Goal: Transaction & Acquisition: Purchase product/service

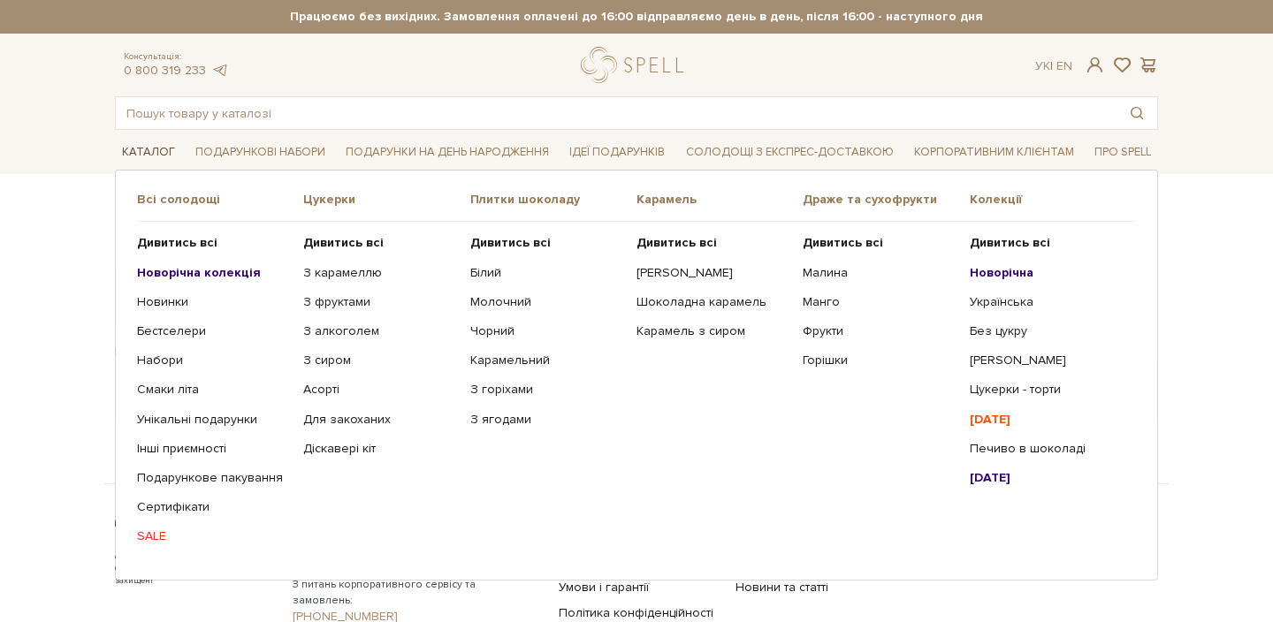
click at [144, 150] on link "Каталог" at bounding box center [148, 152] width 67 height 27
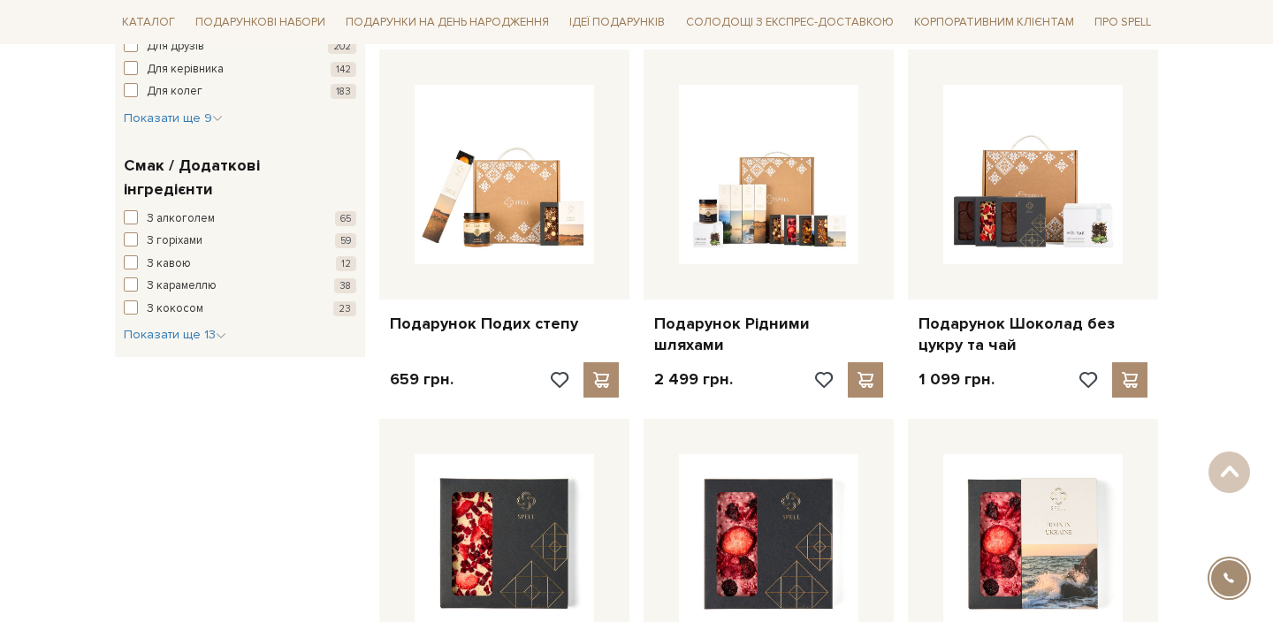
scroll to position [1079, 0]
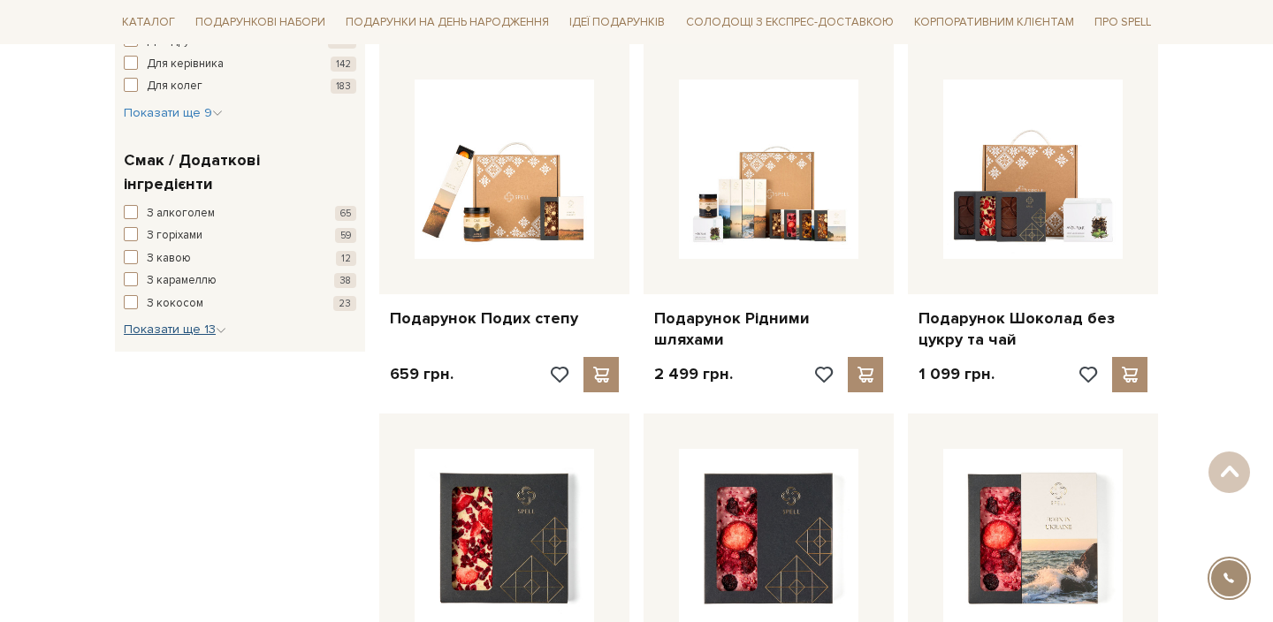
click at [187, 322] on span "Показати ще 13" at bounding box center [175, 329] width 103 height 15
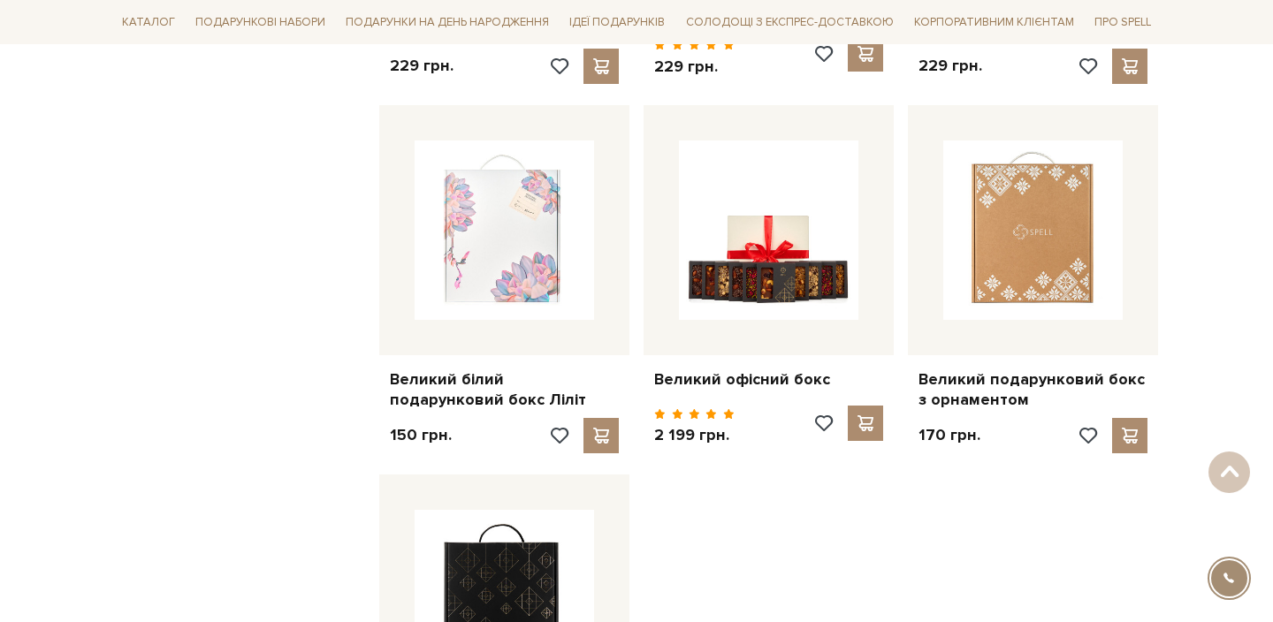
scroll to position [1803, 0]
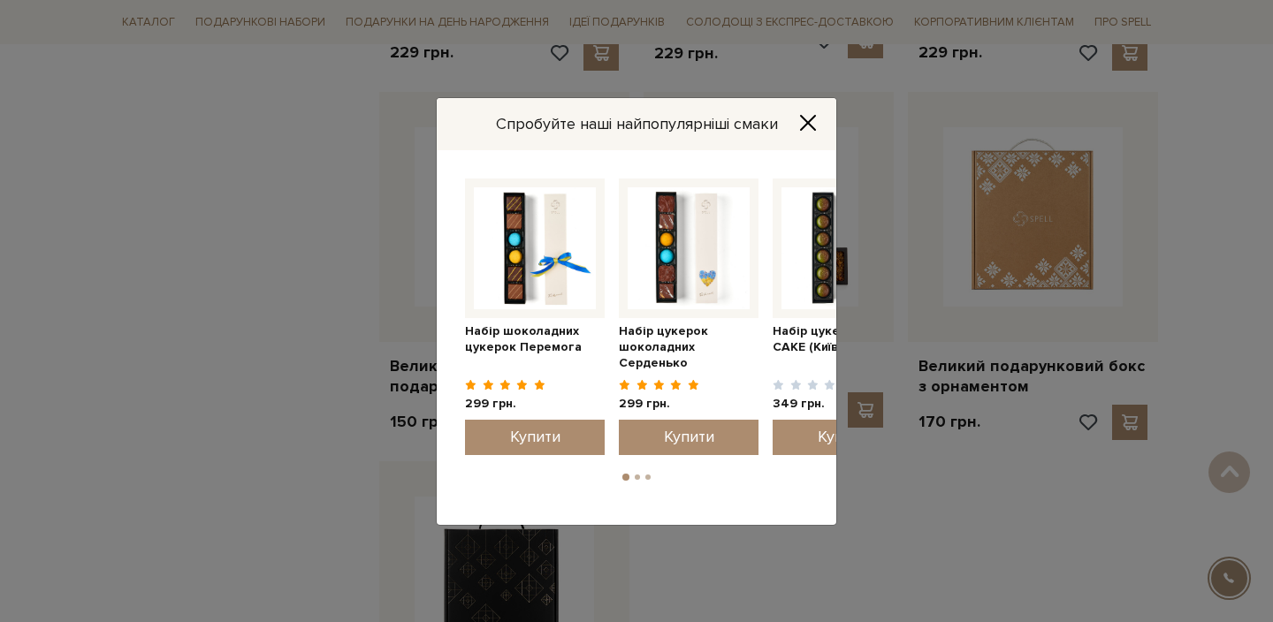
click at [804, 124] on icon "Close" at bounding box center [808, 122] width 14 height 14
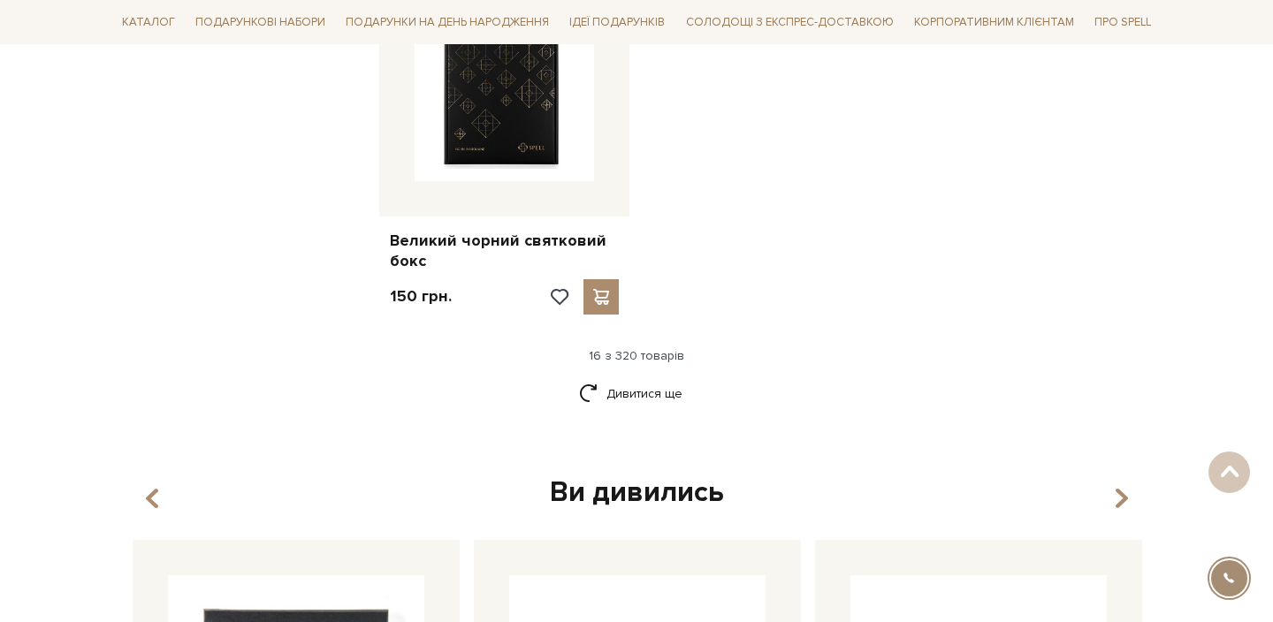
scroll to position [2313, 0]
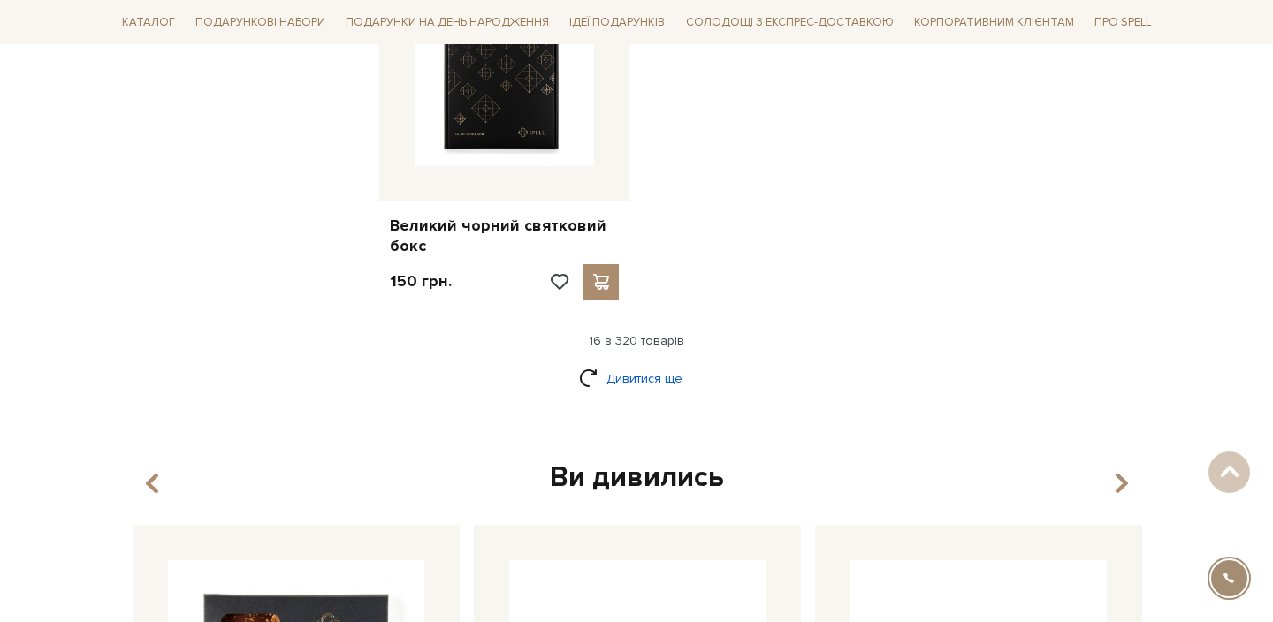
click at [645, 363] on link "Дивитися ще" at bounding box center [636, 378] width 115 height 31
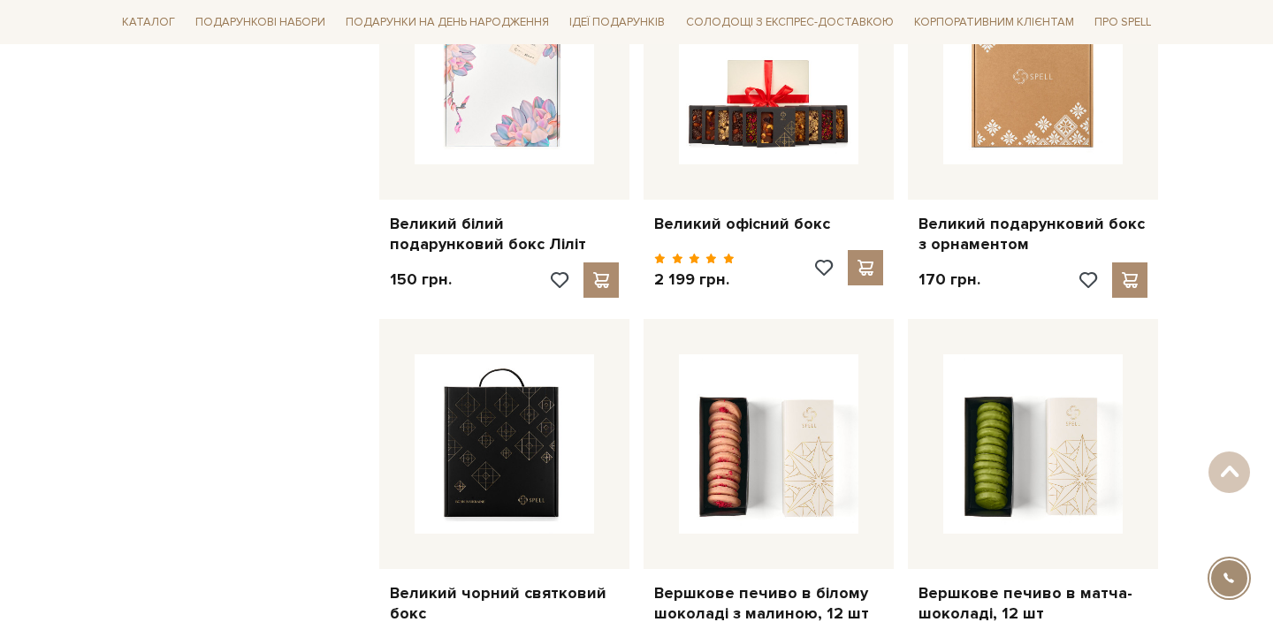
scroll to position [1917, 0]
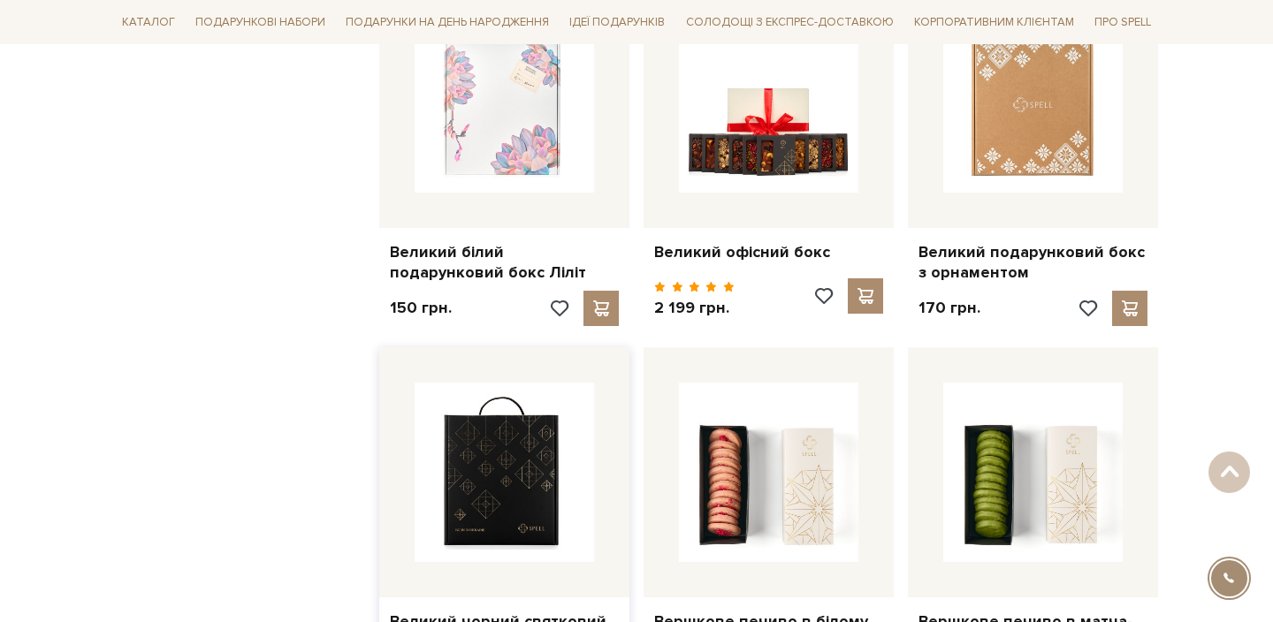
click at [472, 438] on img at bounding box center [504, 472] width 179 height 179
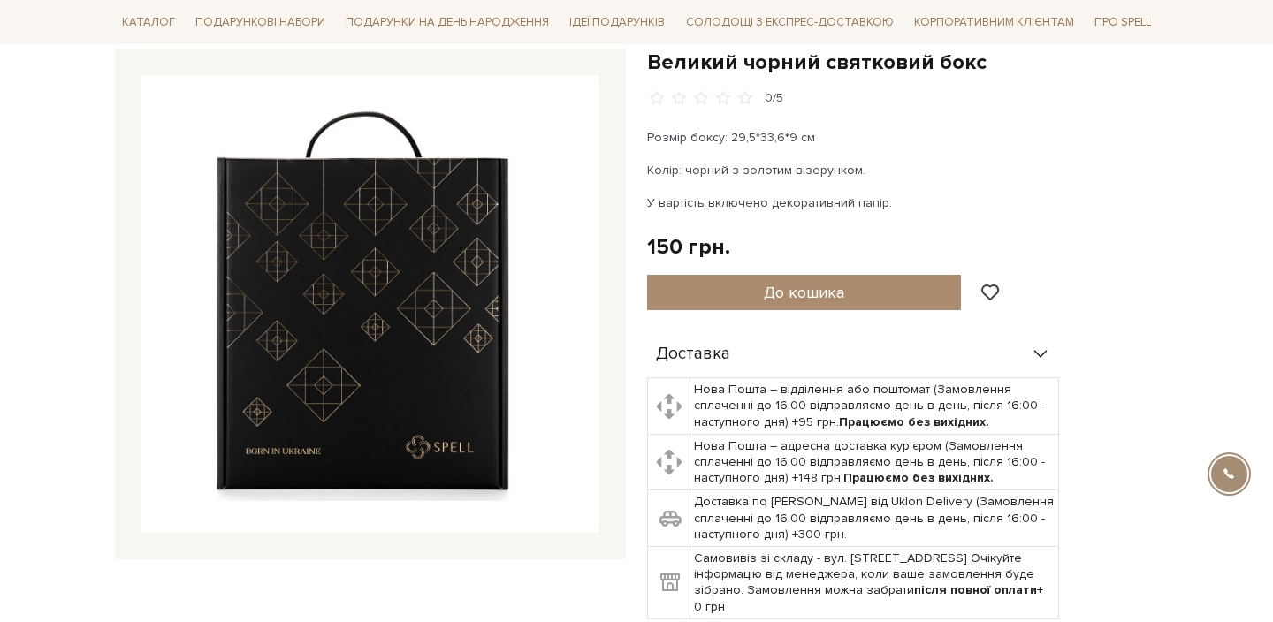
scroll to position [186, 0]
click at [348, 316] on img at bounding box center [370, 303] width 458 height 458
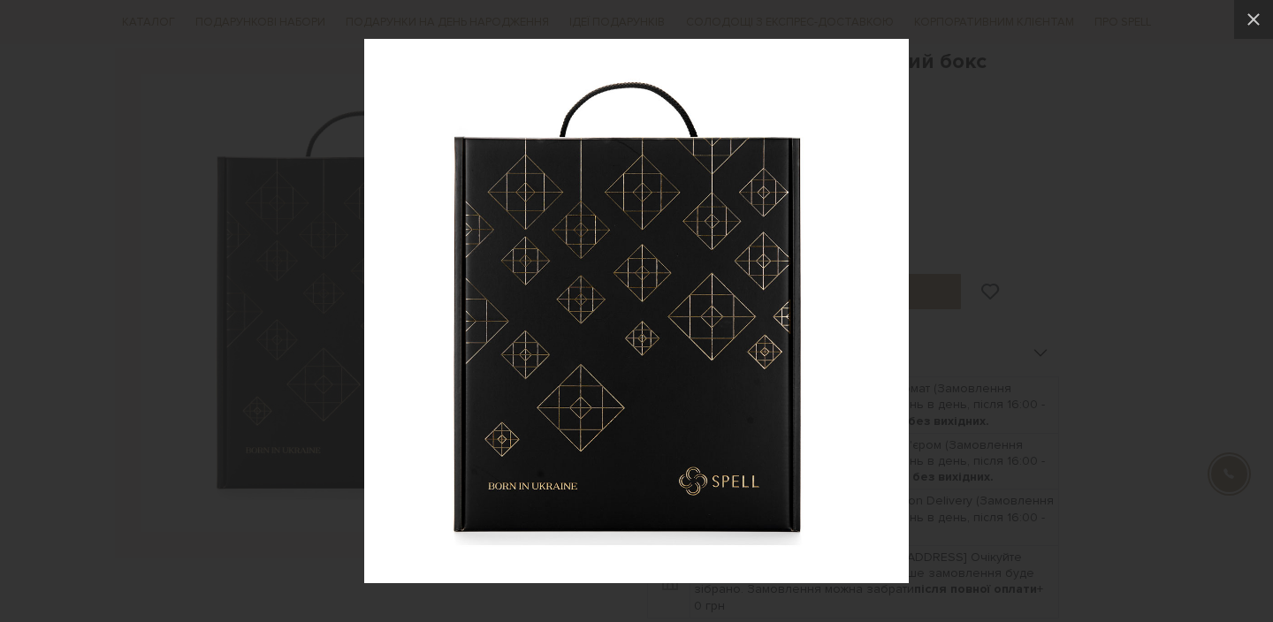
click at [1008, 271] on div at bounding box center [636, 311] width 1273 height 622
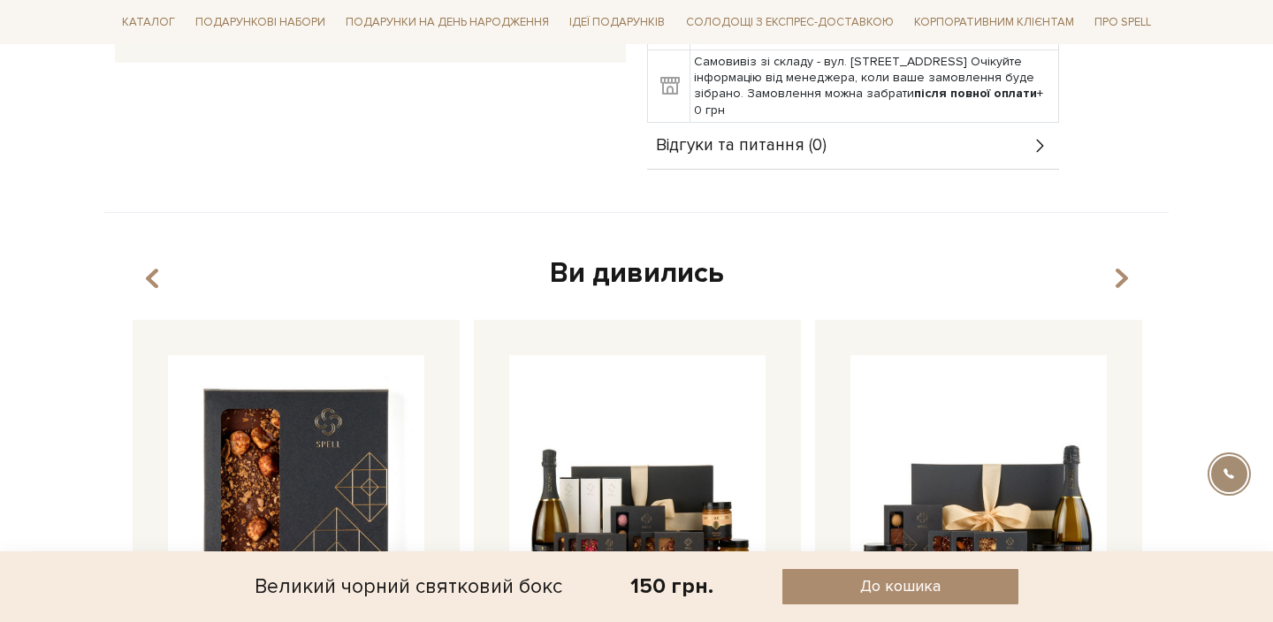
scroll to position [720, 0]
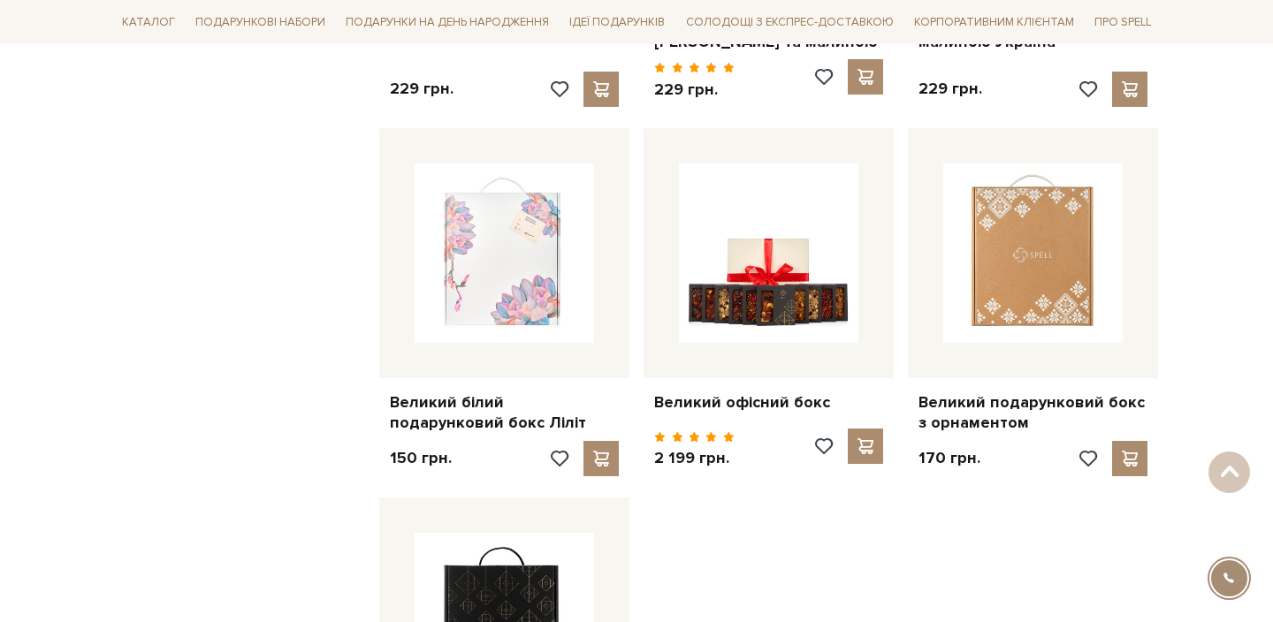
scroll to position [1763, 0]
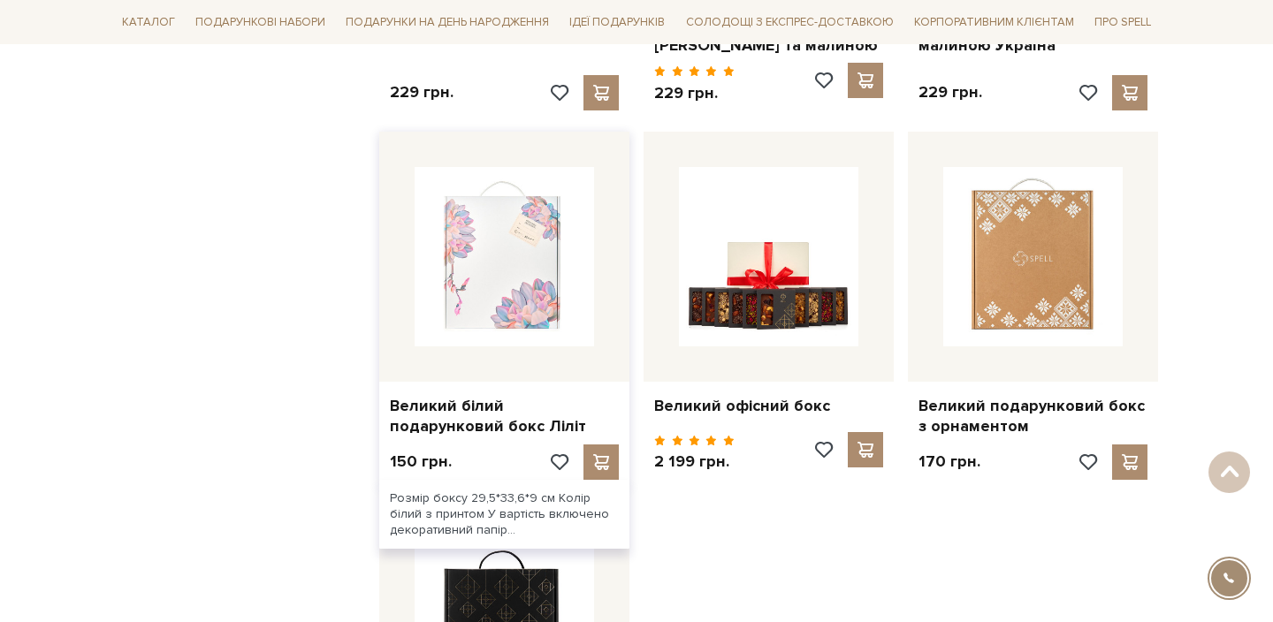
click at [485, 271] on img at bounding box center [504, 256] width 179 height 179
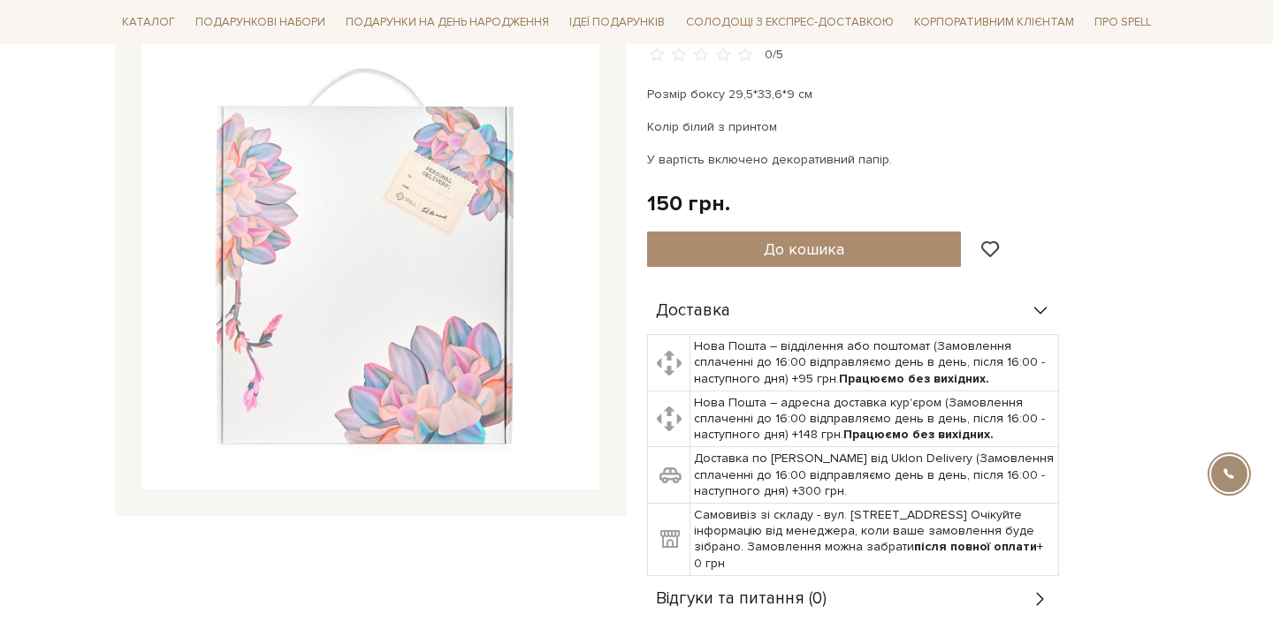
scroll to position [233, 0]
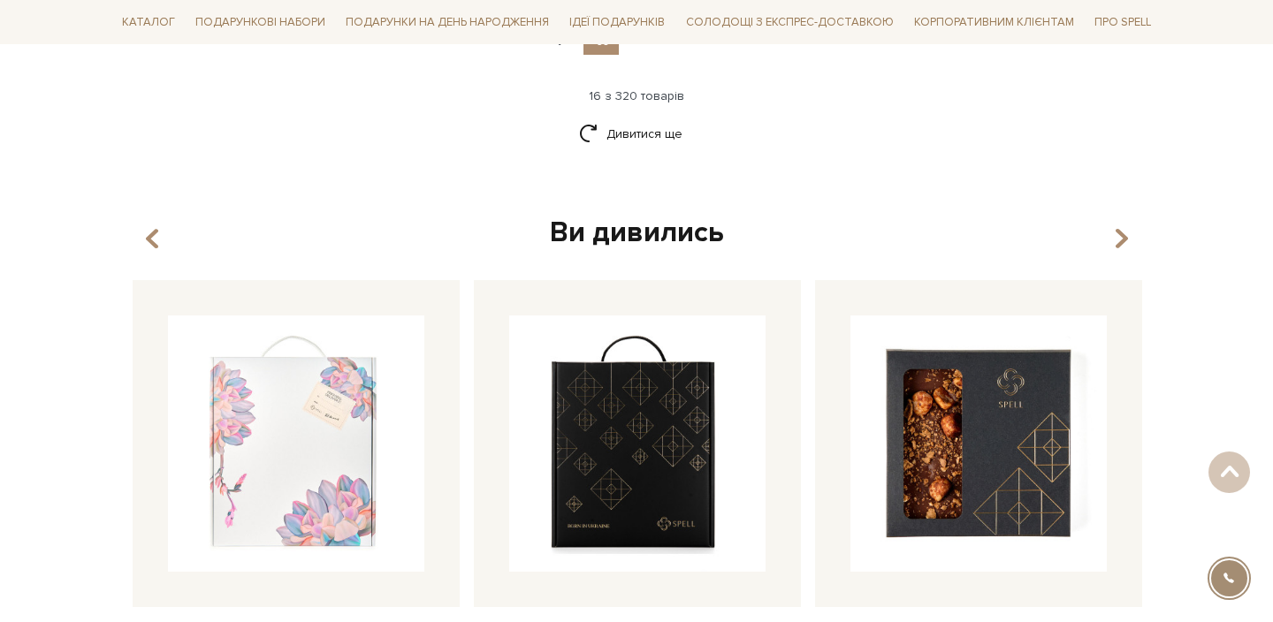
scroll to position [2553, 0]
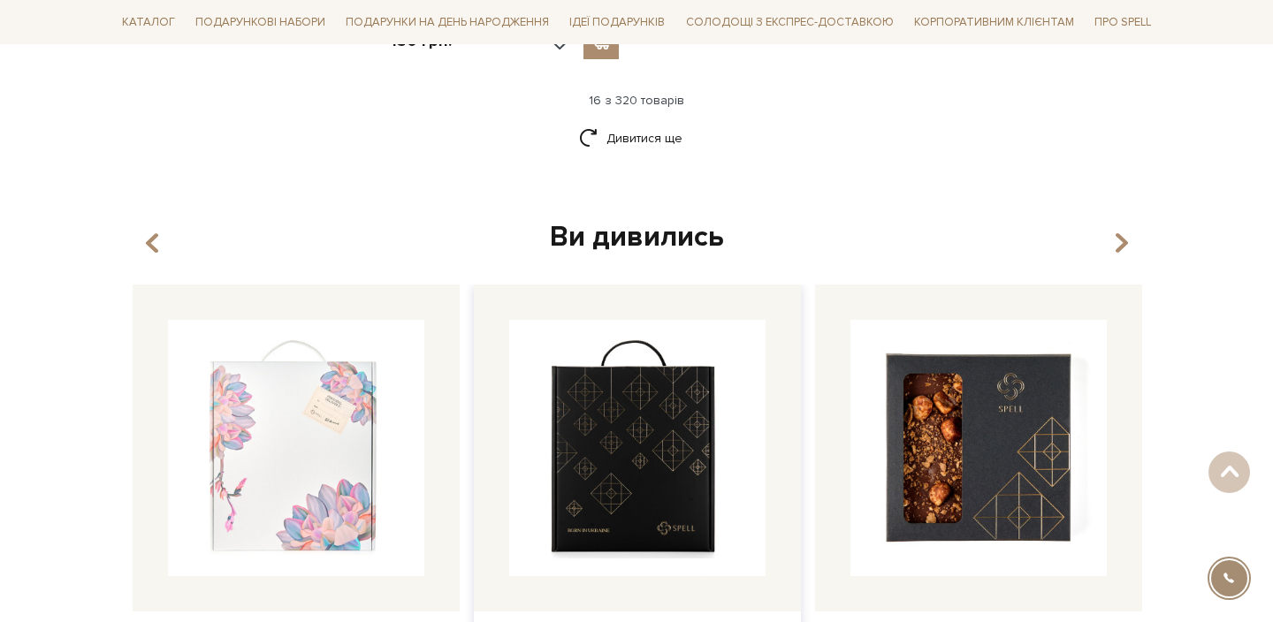
click at [600, 356] on img at bounding box center [637, 448] width 256 height 256
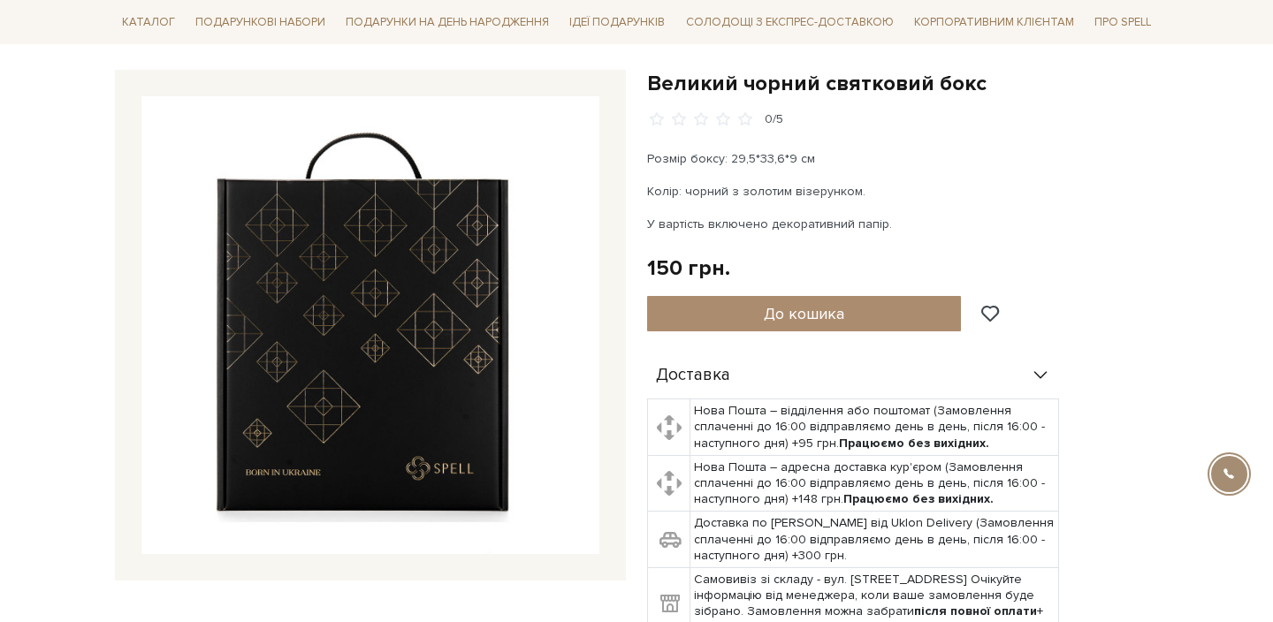
scroll to position [161, 0]
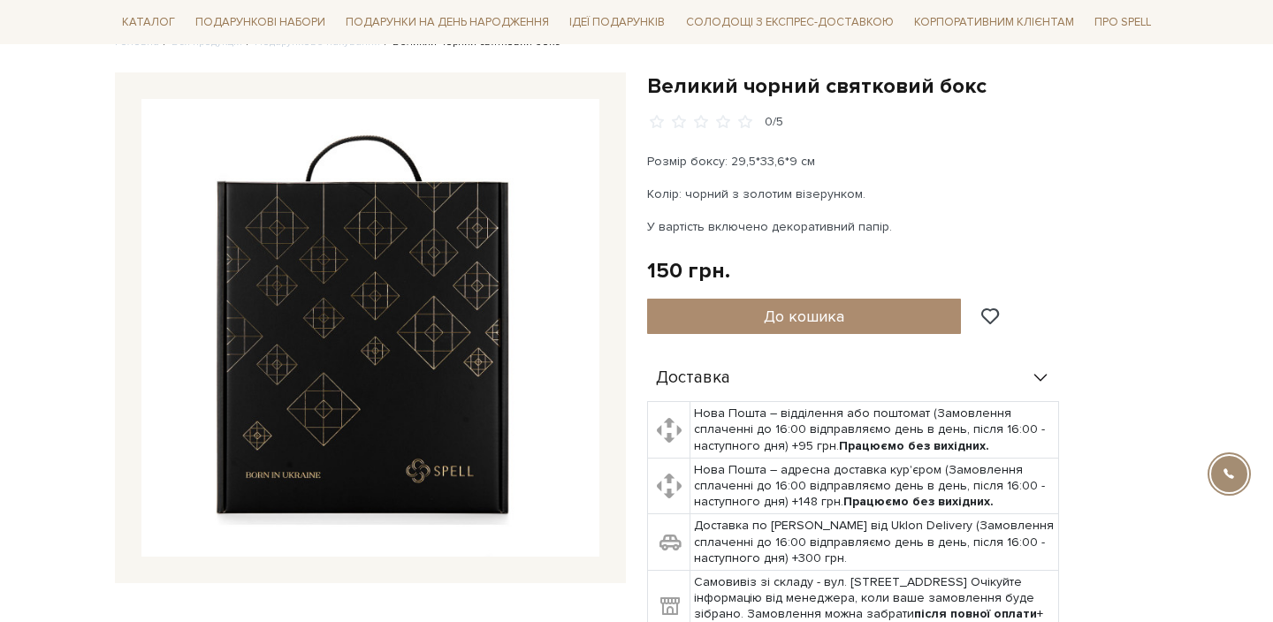
click at [796, 163] on p "Розмір боксу: 29,5*33,6*9 см" at bounding box center [854, 161] width 415 height 19
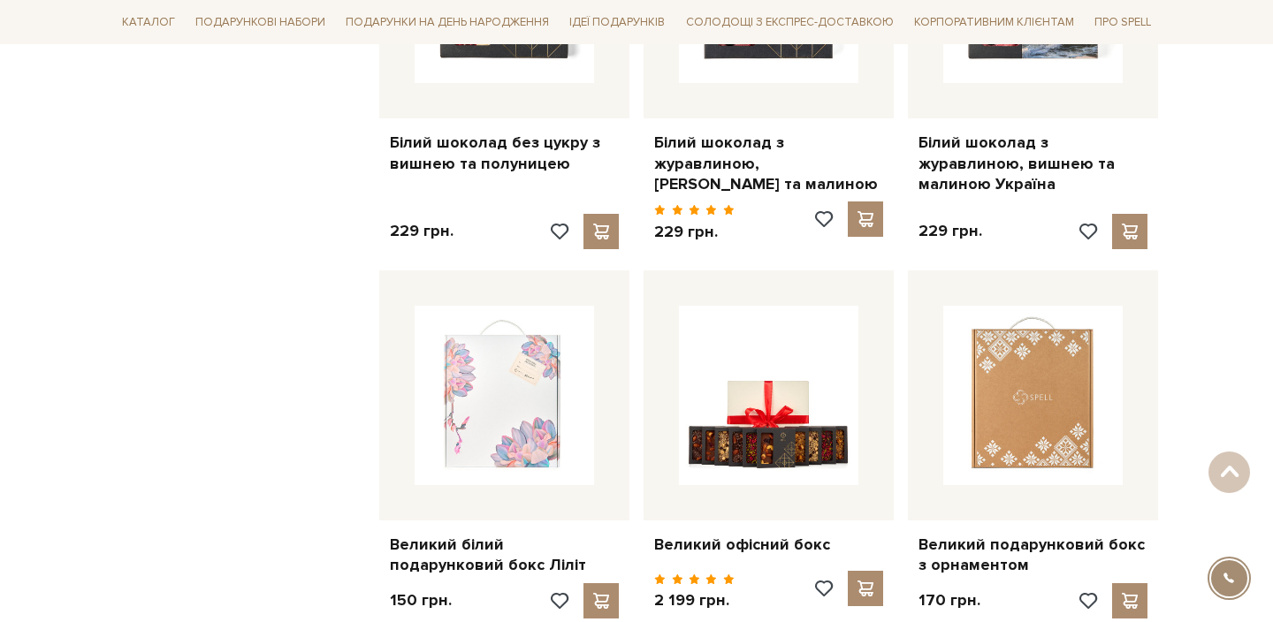
scroll to position [1652, 0]
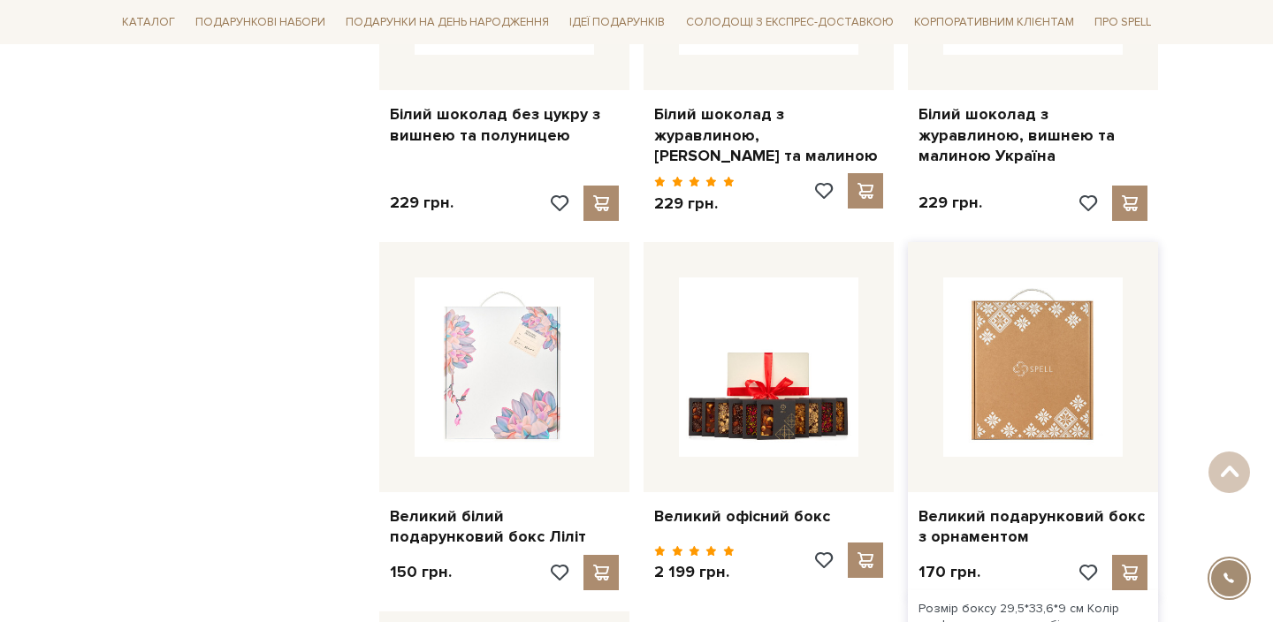
click at [1054, 325] on img at bounding box center [1032, 367] width 179 height 179
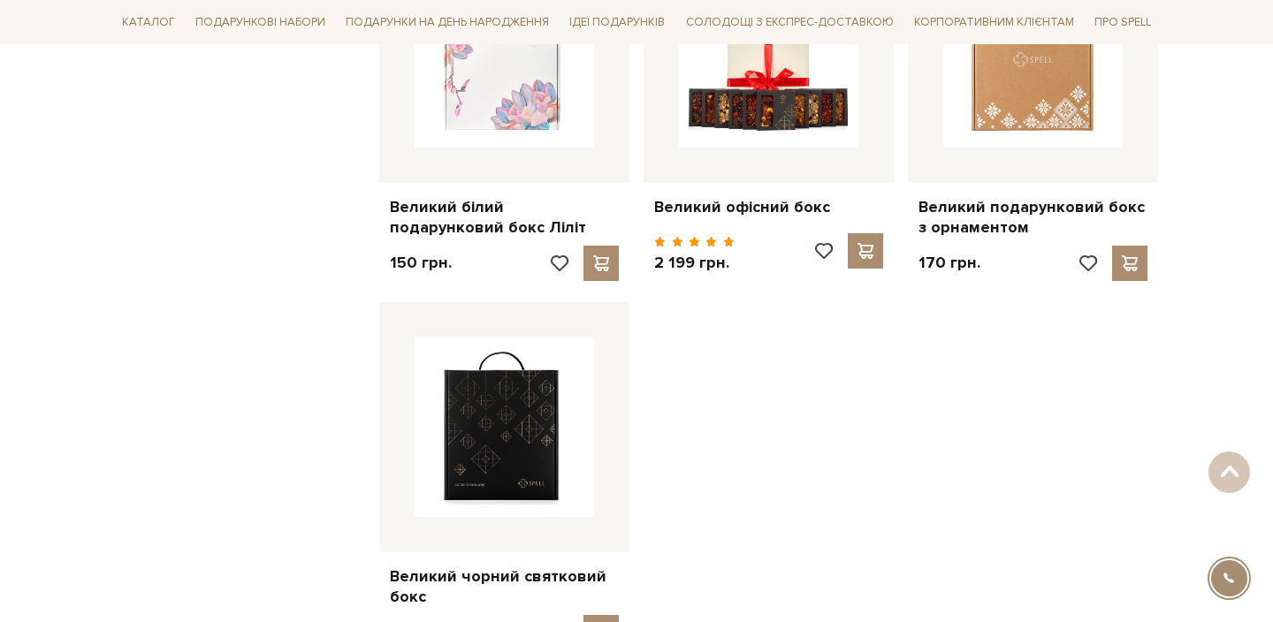
scroll to position [1975, 0]
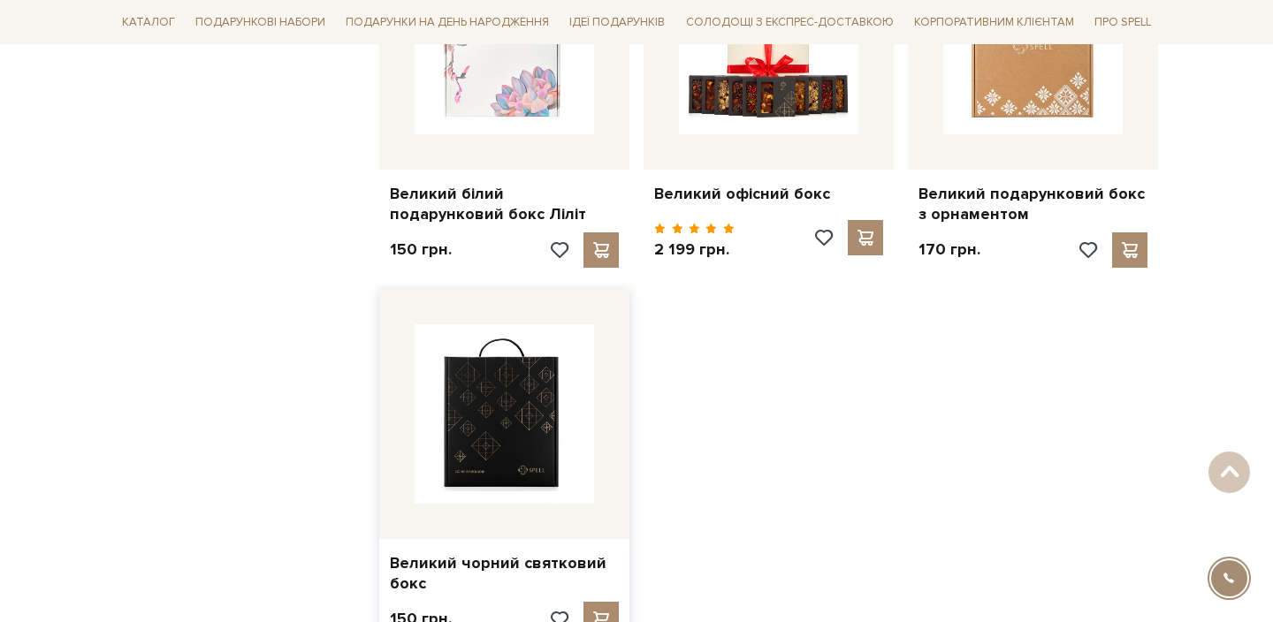
click at [519, 385] on img at bounding box center [504, 413] width 179 height 179
